Goal: Information Seeking & Learning: Learn about a topic

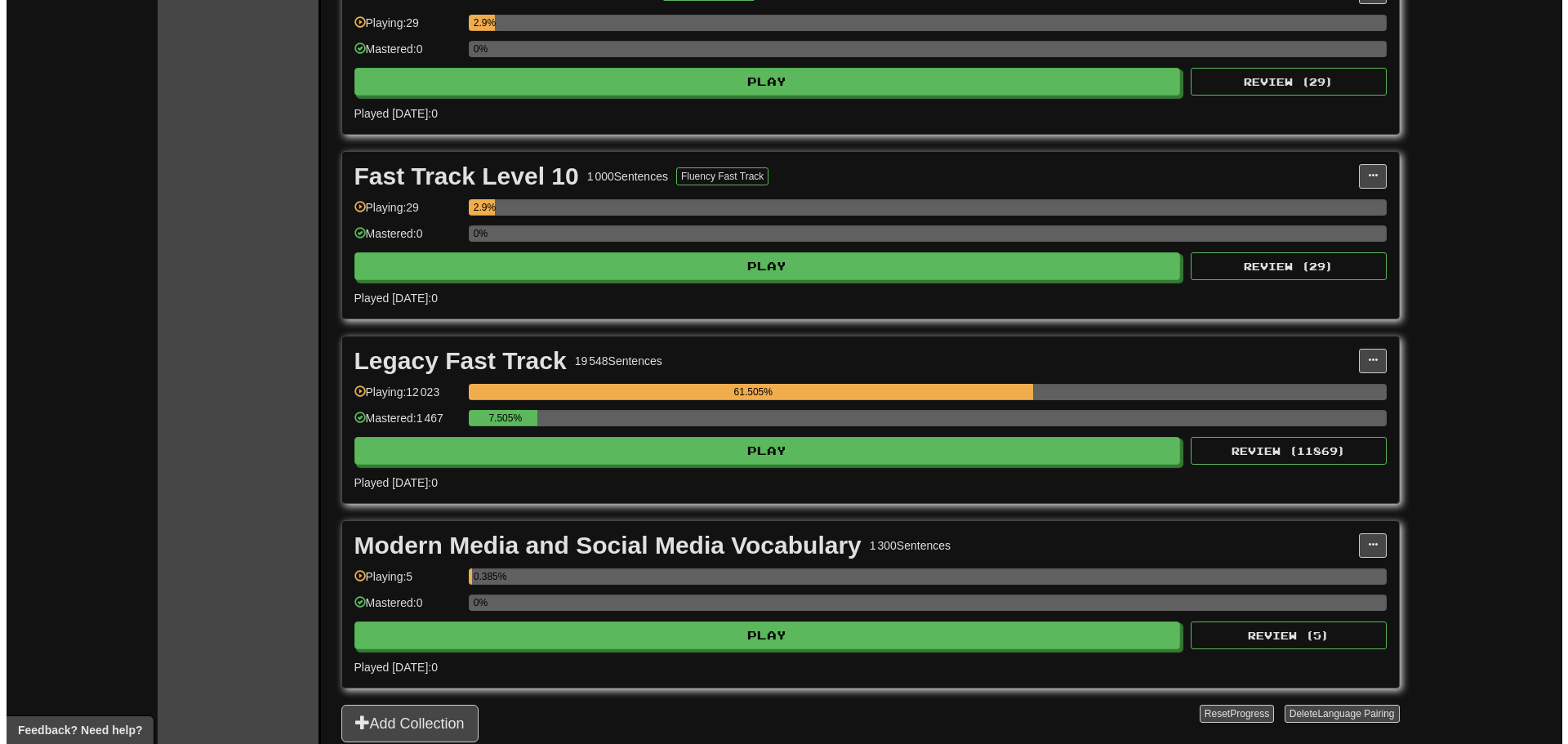
scroll to position [1470, 0]
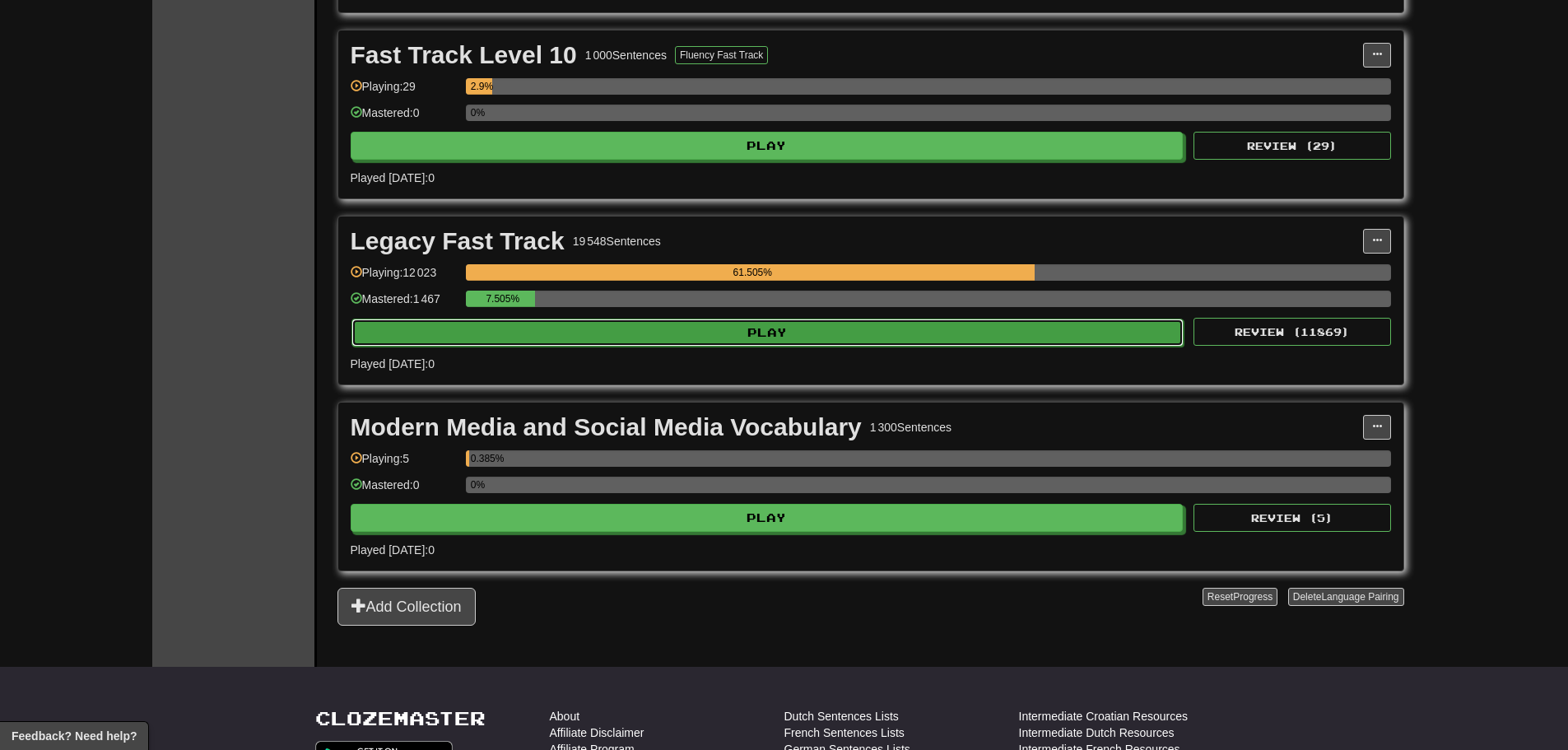
click at [766, 332] on button "Play" at bounding box center [767, 333] width 833 height 28
select select "**"
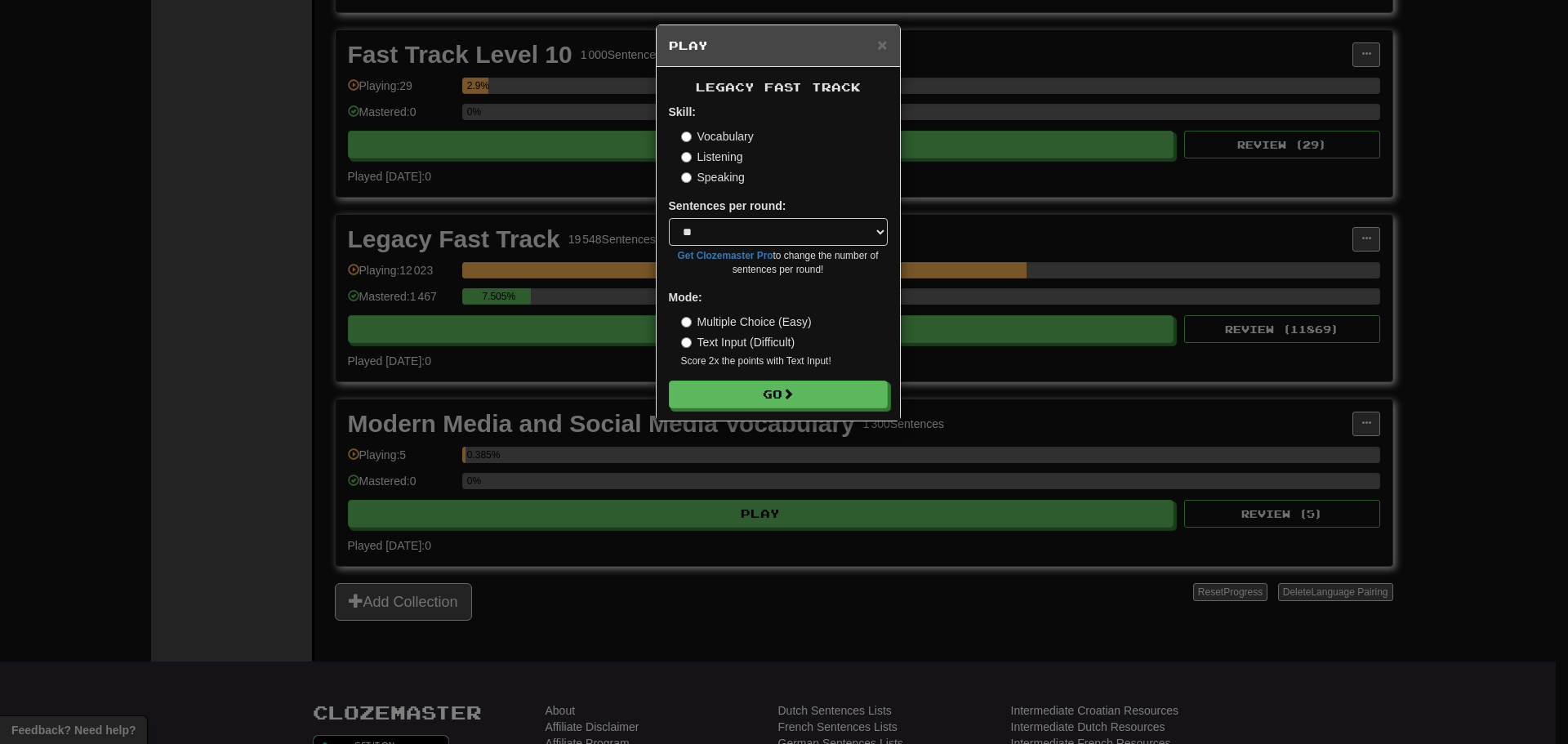
click at [714, 183] on label "Speaking" at bounding box center [713, 177] width 63 height 17
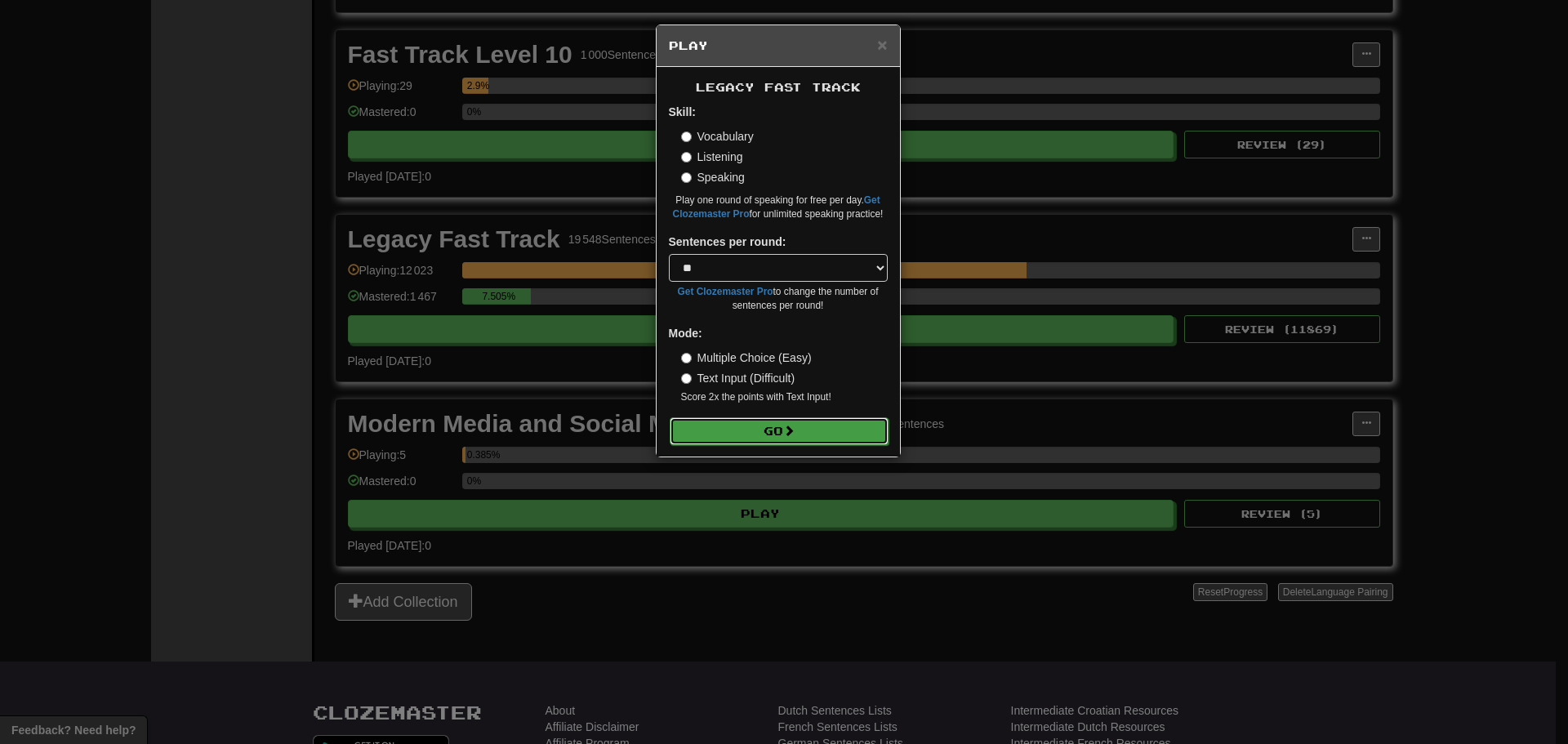
click at [773, 427] on button "Go" at bounding box center [780, 431] width 219 height 28
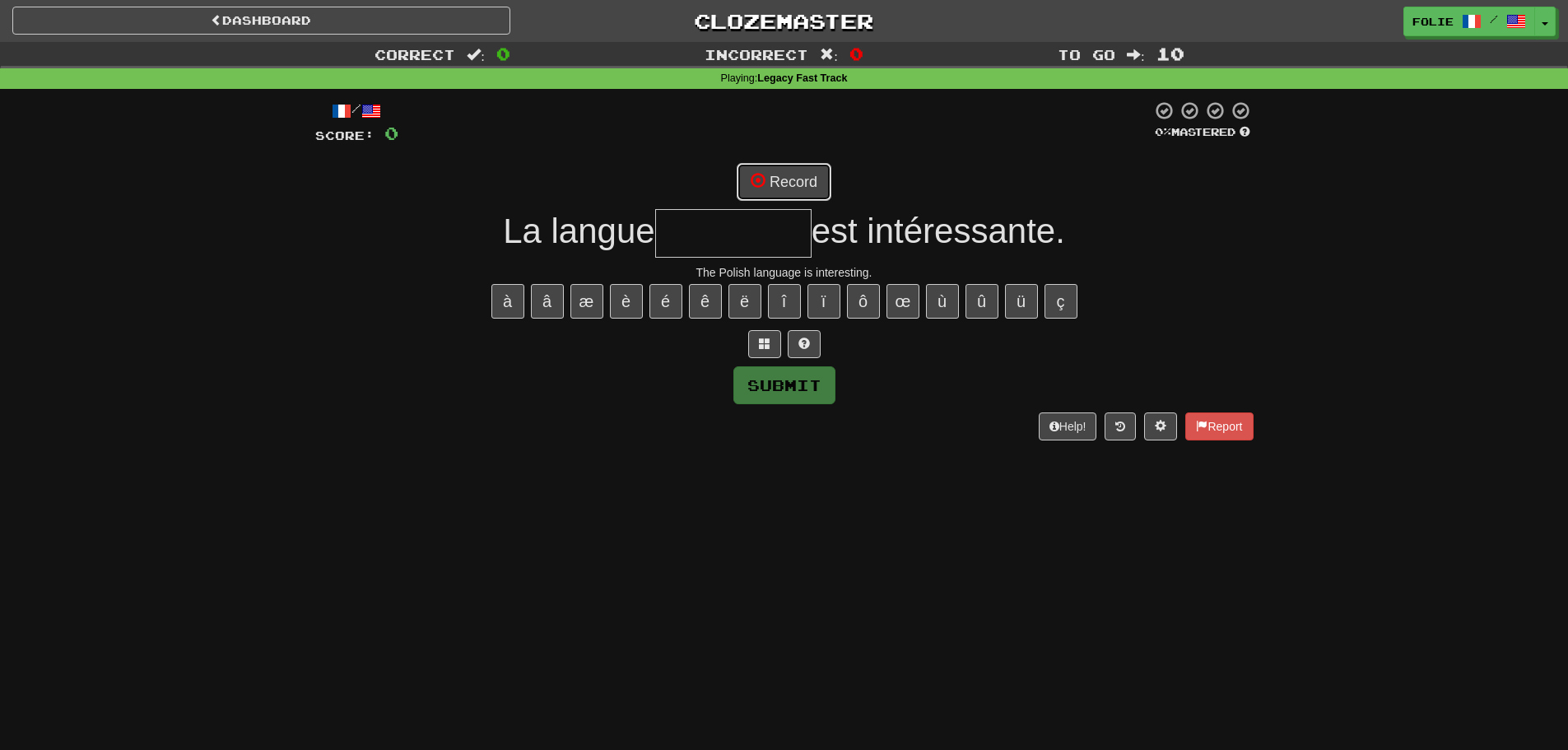
click at [792, 182] on button "Record" at bounding box center [784, 181] width 95 height 38
click at [760, 230] on input "text" at bounding box center [733, 233] width 157 height 48
click at [779, 181] on button "Record" at bounding box center [784, 181] width 95 height 38
click at [788, 175] on button "Record" at bounding box center [784, 181] width 95 height 38
click at [419, 25] on link "Dashboard" at bounding box center [261, 21] width 498 height 28
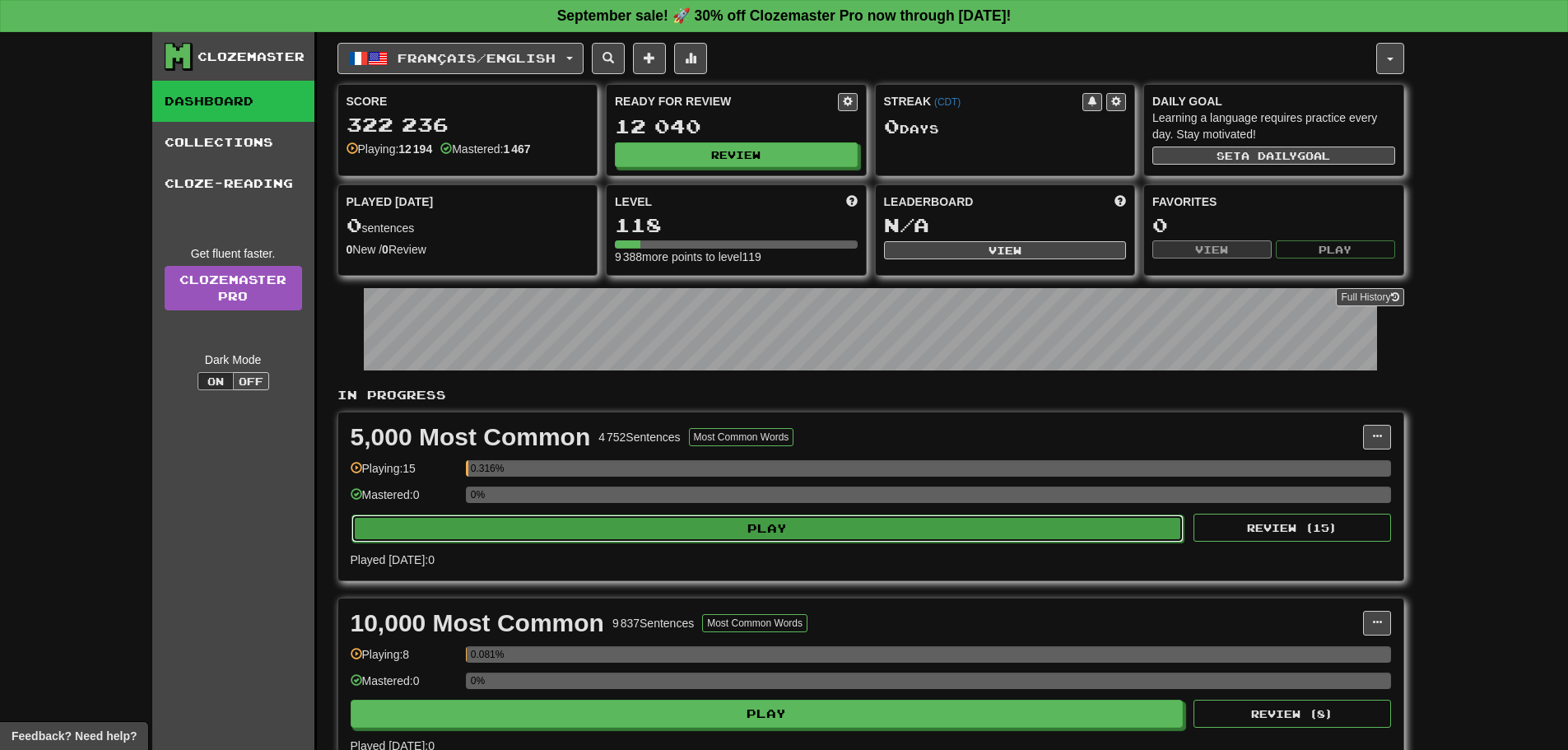
click at [596, 522] on button "Play" at bounding box center [767, 528] width 833 height 28
select select "**"
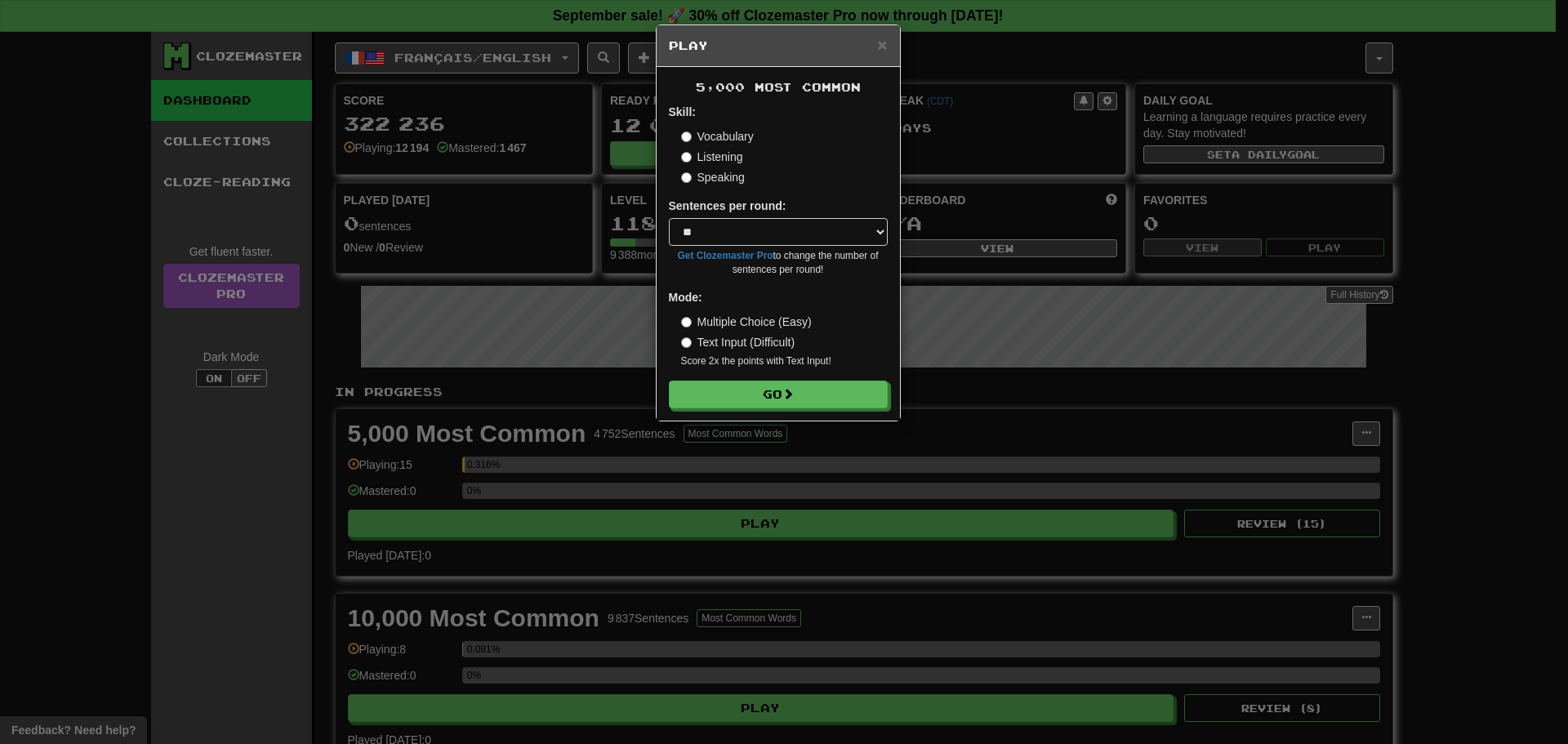
click at [724, 179] on label "Speaking" at bounding box center [713, 177] width 63 height 17
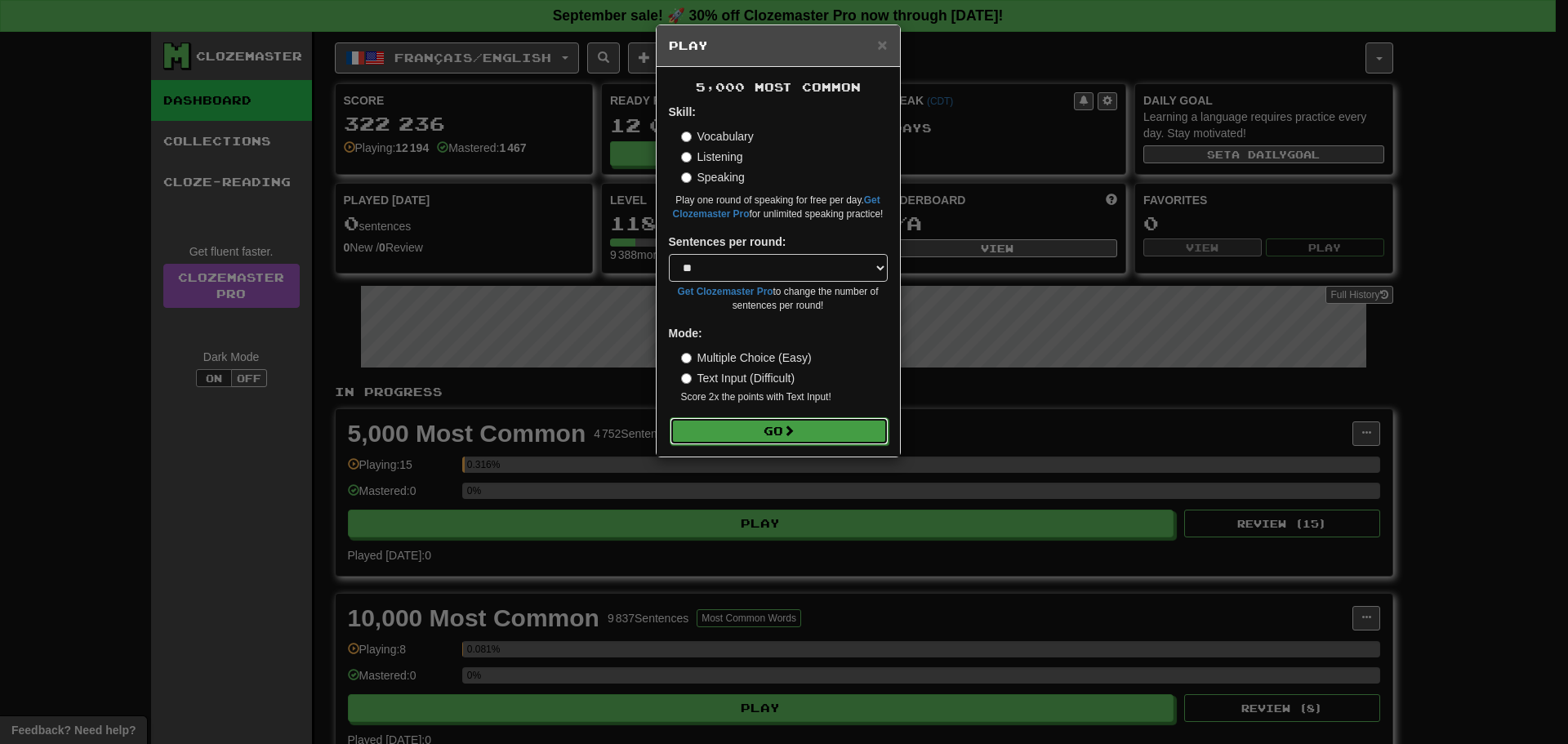
click at [794, 435] on span at bounding box center [788, 430] width 11 height 11
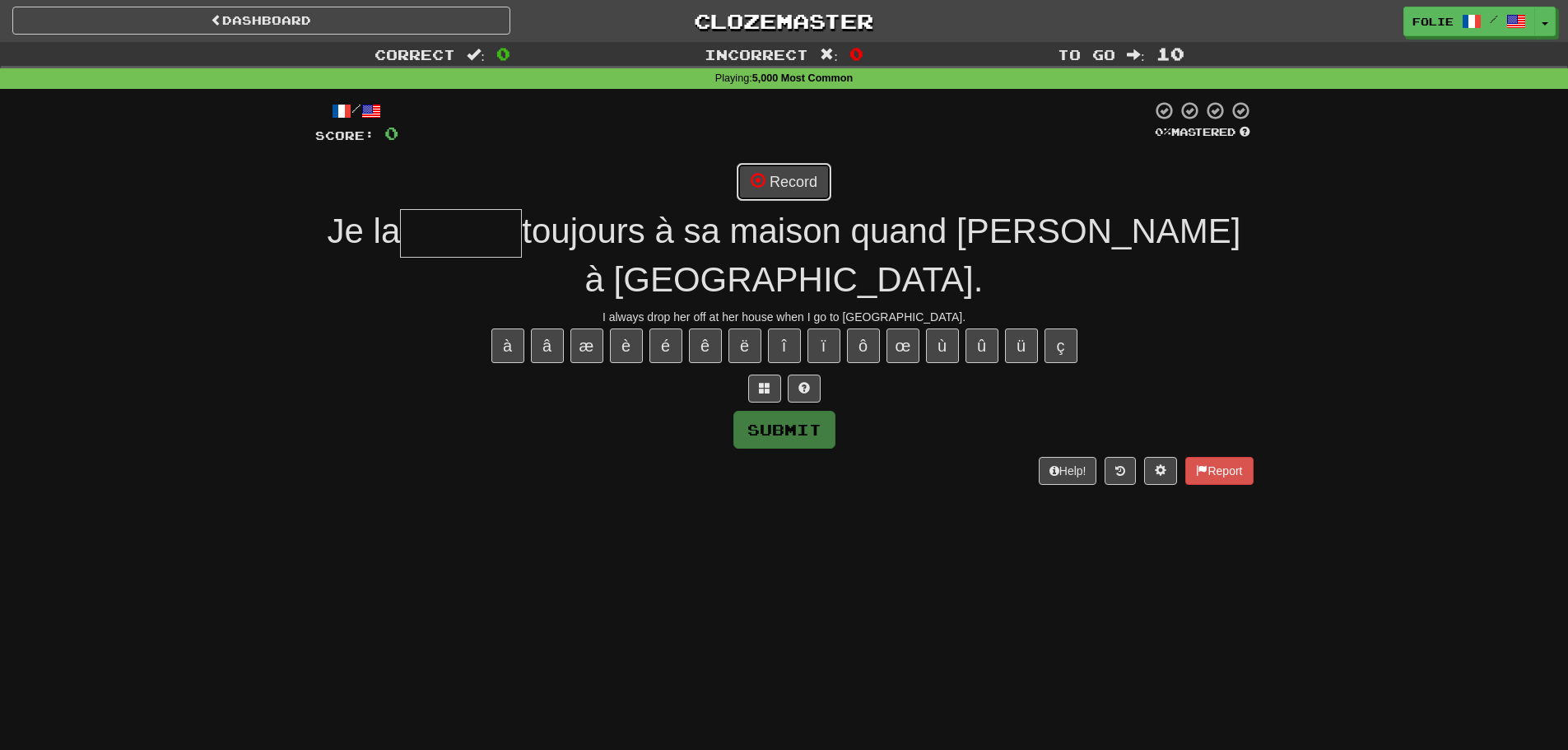
click at [775, 178] on button "Record" at bounding box center [784, 181] width 95 height 38
click at [797, 184] on button "Record" at bounding box center [784, 181] width 95 height 38
drag, startPoint x: 911, startPoint y: 731, endPoint x: 914, endPoint y: 754, distance: 23.2
